Goal: Navigation & Orientation: Find specific page/section

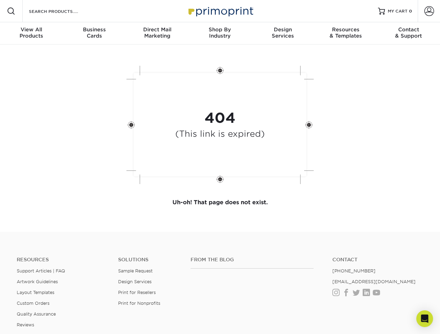
click at [220, 167] on div "404 (This link is expired)" at bounding box center [220, 125] width 209 height 129
click at [11, 11] on span at bounding box center [11, 11] width 8 height 8
click at [428, 11] on span at bounding box center [429, 11] width 10 height 10
click at [31, 33] on div "View All Products" at bounding box center [31, 32] width 63 height 13
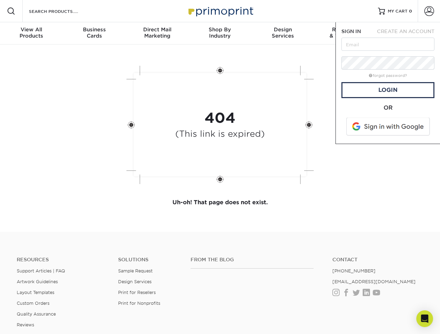
click at [94, 33] on div "Business Cards" at bounding box center [94, 32] width 63 height 13
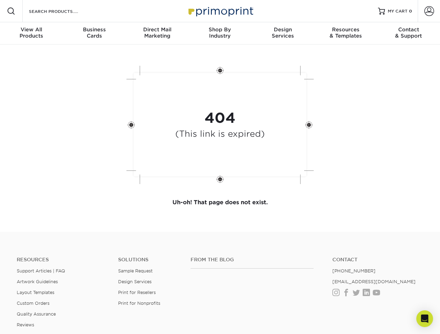
click at [157, 33] on div "Direct Mail Marketing" at bounding box center [157, 32] width 63 height 13
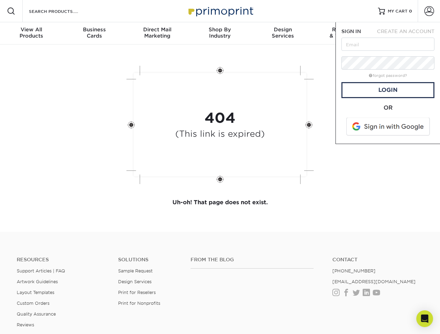
click at [220, 33] on div "Shop By Industry" at bounding box center [219, 32] width 63 height 13
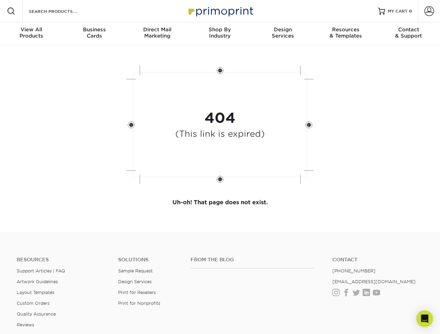
click at [283, 33] on div "Design Services" at bounding box center [282, 32] width 63 height 13
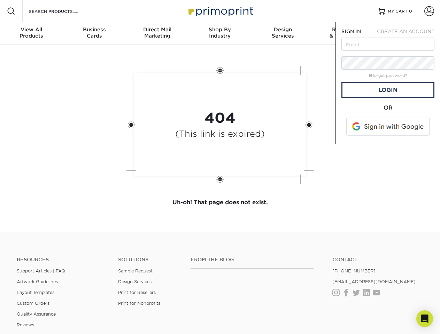
click at [345, 33] on span "SIGN IN" at bounding box center [350, 32] width 19 height 6
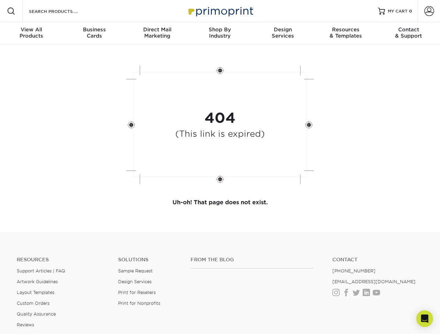
click at [408, 33] on div "Contact & Support" at bounding box center [408, 32] width 63 height 13
